Goal: Information Seeking & Learning: Learn about a topic

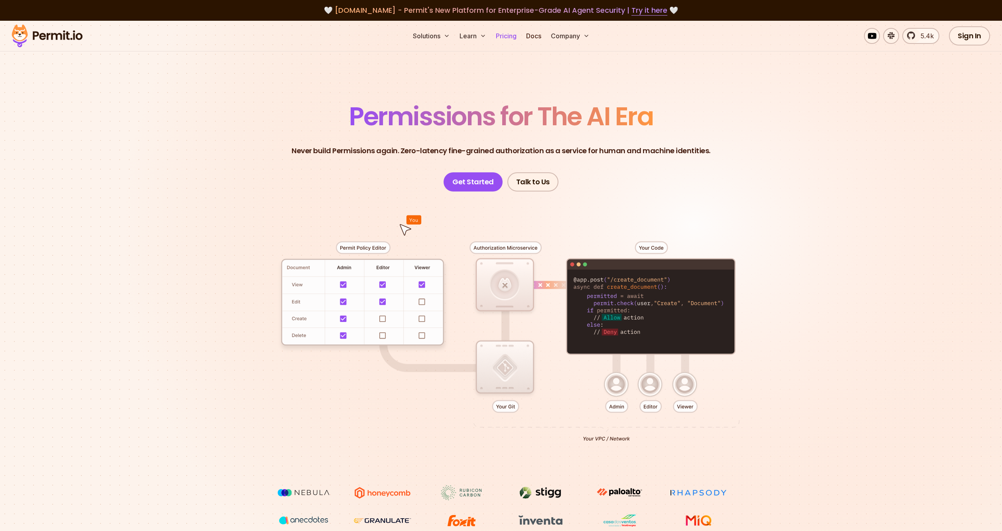
click at [510, 34] on link "Pricing" at bounding box center [506, 36] width 27 height 16
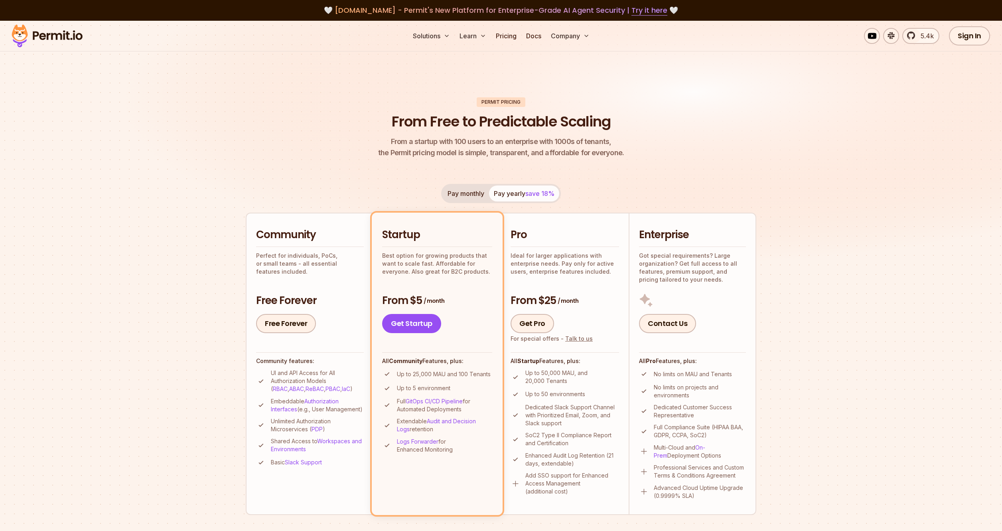
scroll to position [109, 0]
